Goal: Task Accomplishment & Management: Manage account settings

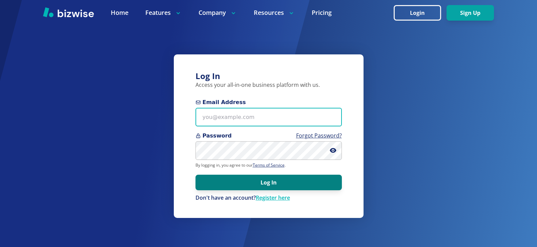
type input "david@justluresonline.com"
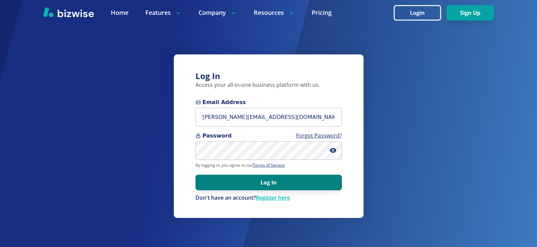
click at [232, 186] on button "Log In" at bounding box center [268, 183] width 146 height 16
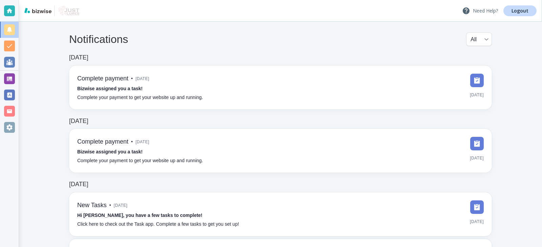
click at [483, 8] on p "Need Help?" at bounding box center [480, 11] width 36 height 8
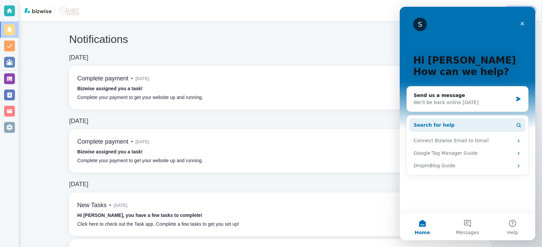
click at [437, 125] on span "Search for help" at bounding box center [433, 125] width 41 height 7
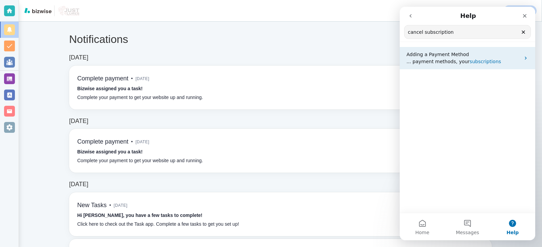
type input "cancel subscription"
click at [474, 61] on span "subscriptions" at bounding box center [484, 61] width 31 height 5
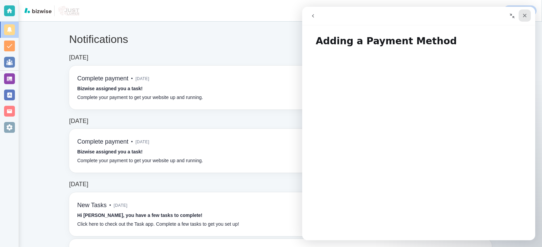
click at [524, 17] on icon "Close" at bounding box center [524, 15] width 5 height 5
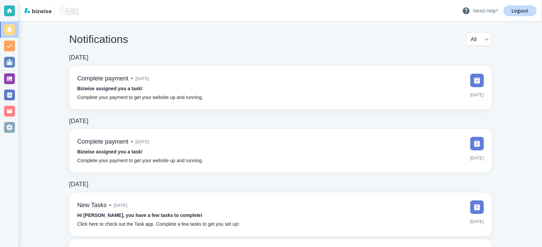
click at [484, 12] on p "Need Help?" at bounding box center [480, 11] width 36 height 8
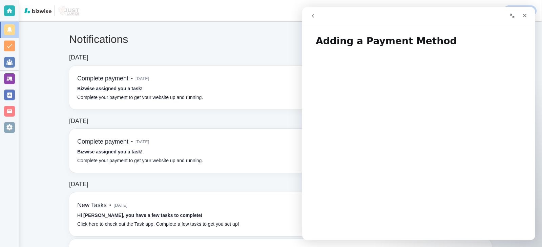
click at [314, 15] on icon "go back" at bounding box center [312, 15] width 5 height 5
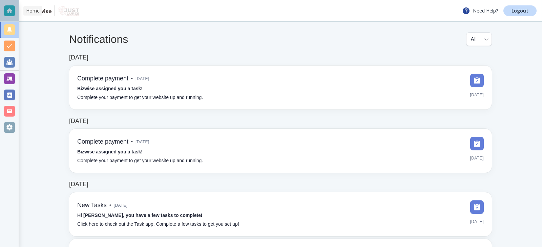
click at [7, 10] on div at bounding box center [9, 10] width 11 height 11
click at [480, 0] on body "Need Help? Logout Notifications All all ​ Jan 3, 2025 Complete payment • 8 mont…" at bounding box center [271, 0] width 542 height 0
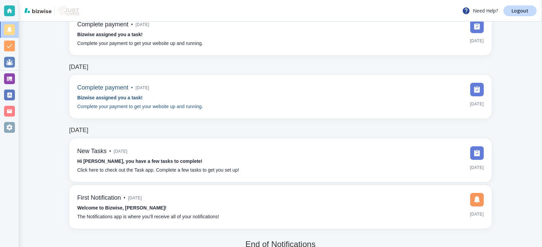
scroll to position [67, 0]
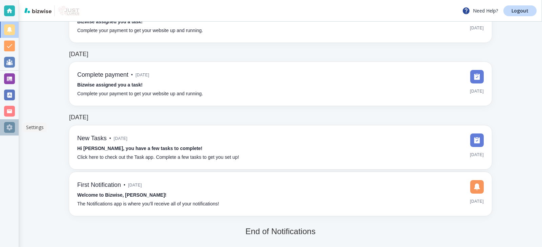
click at [8, 126] on div at bounding box center [9, 127] width 11 height 11
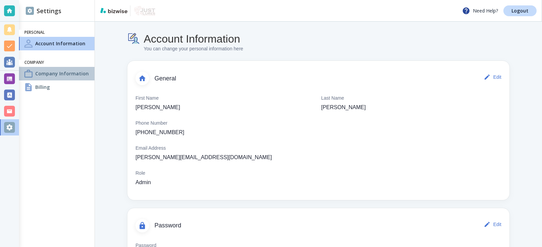
click at [47, 72] on h4 "Company Information" at bounding box center [61, 73] width 53 height 7
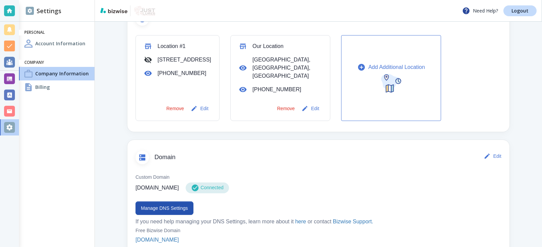
scroll to position [203, 0]
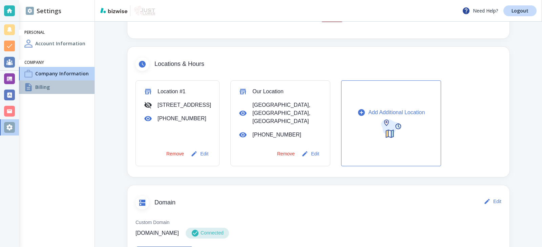
click at [39, 88] on h4 "Billing" at bounding box center [42, 87] width 15 height 7
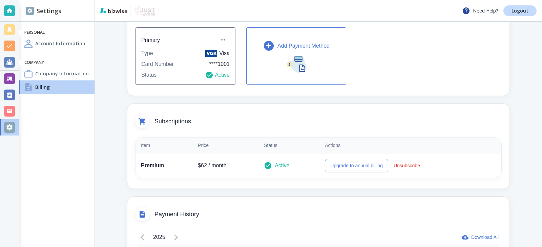
scroll to position [68, 0]
click at [399, 166] on button "Unsubscribe" at bounding box center [407, 166] width 32 height 14
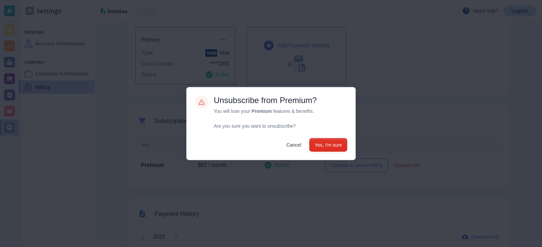
click at [325, 148] on button "Yes, I'm sure" at bounding box center [328, 145] width 38 height 14
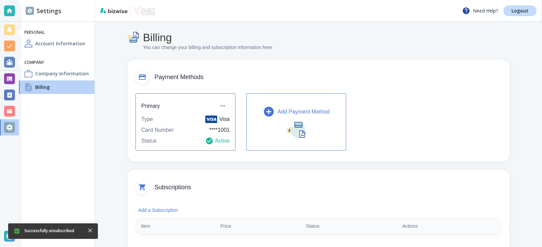
scroll to position [0, 0]
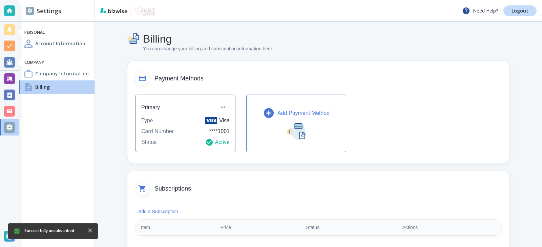
click at [93, 232] on icon "Close" at bounding box center [90, 230] width 7 height 7
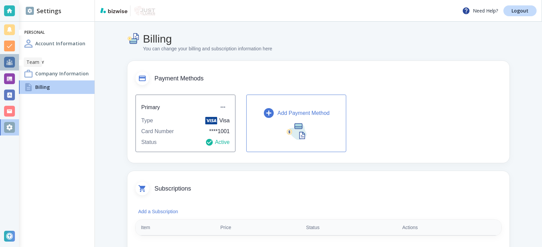
click at [8, 64] on div at bounding box center [9, 62] width 11 height 11
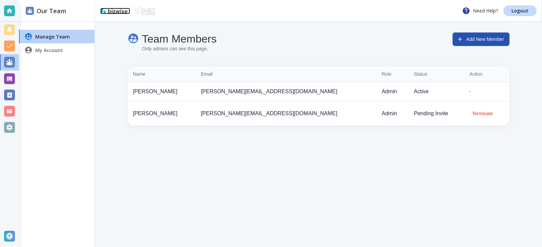
click at [114, 12] on img at bounding box center [113, 10] width 27 height 5
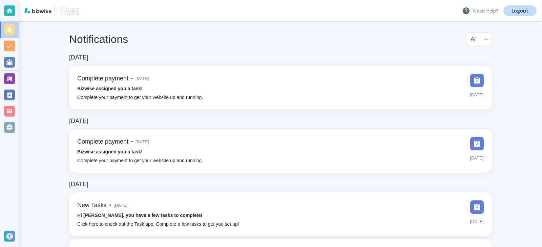
click at [486, 12] on p "Need Help?" at bounding box center [480, 11] width 36 height 8
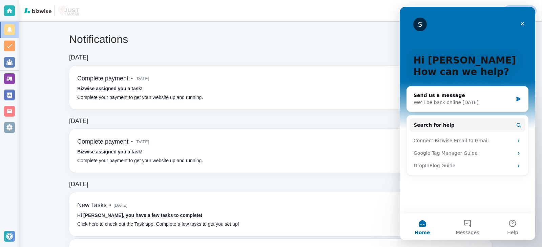
click at [423, 224] on button "Home" at bounding box center [421, 227] width 45 height 27
click at [467, 224] on button "Messages" at bounding box center [466, 227] width 45 height 27
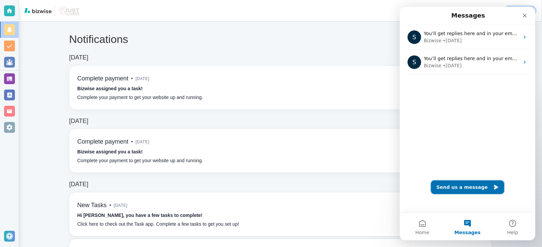
click at [494, 186] on icon "Send us a message" at bounding box center [496, 187] width 4 height 5
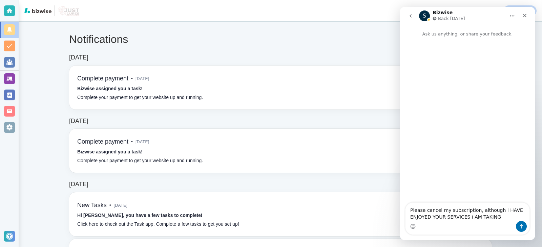
click at [515, 211] on textarea "Please cancel my subscription, although i HAVE ENJOYED YOUR SERVICES i AM TAKING" at bounding box center [467, 212] width 124 height 18
drag, startPoint x: 500, startPoint y: 214, endPoint x: 496, endPoint y: 228, distance: 15.0
click at [498, 218] on textarea "Please cancel my subscription, although i HAVE ENJOYED YOUR SERVICES i AM TAKING" at bounding box center [467, 212] width 124 height 18
click at [472, 202] on textarea "Please cancel my subscription, although I enjoyed your services I have moved di…" at bounding box center [467, 208] width 124 height 25
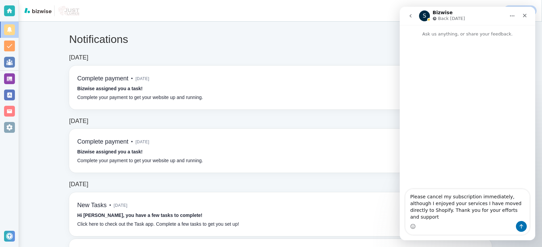
click at [505, 203] on textarea "Please cancel my subscription immediately, although I enjoyed your services I h…" at bounding box center [467, 206] width 124 height 32
type textarea "Please cancel my subscription immediately, allthough I enjoyed your services I …"
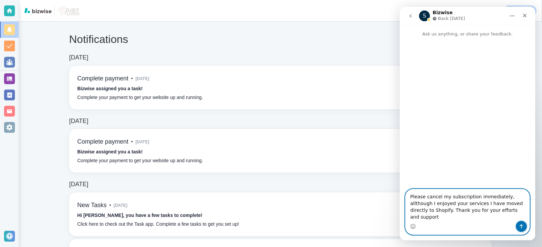
click at [524, 228] on button "Send a message…" at bounding box center [521, 226] width 11 height 11
